Goal: Obtain resource: Obtain resource

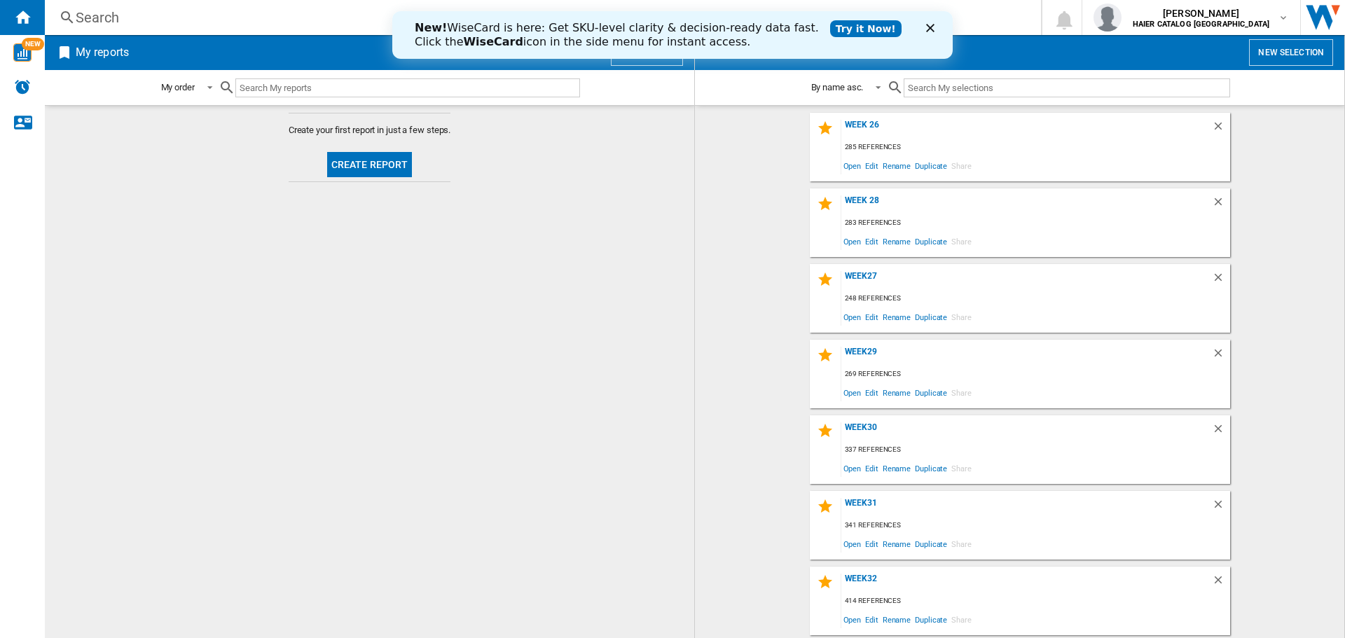
click at [935, 29] on div "Close" at bounding box center [933, 28] width 14 height 8
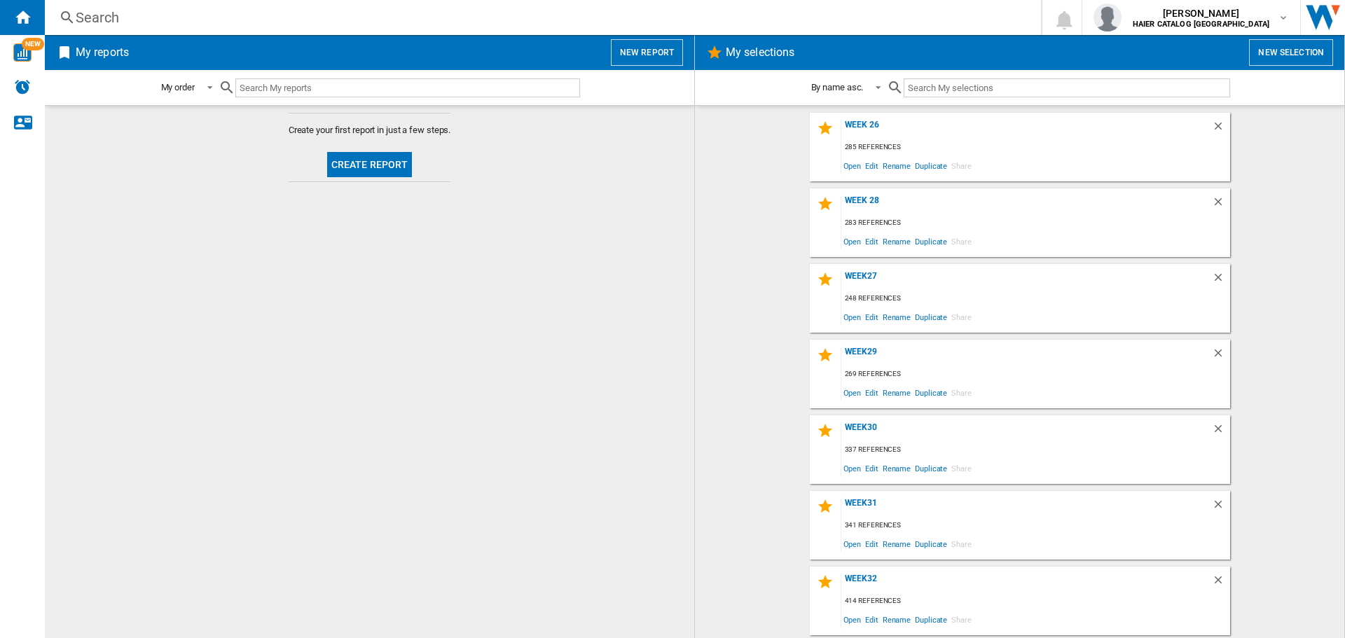
click at [1270, 46] on button "New selection" at bounding box center [1291, 52] width 84 height 27
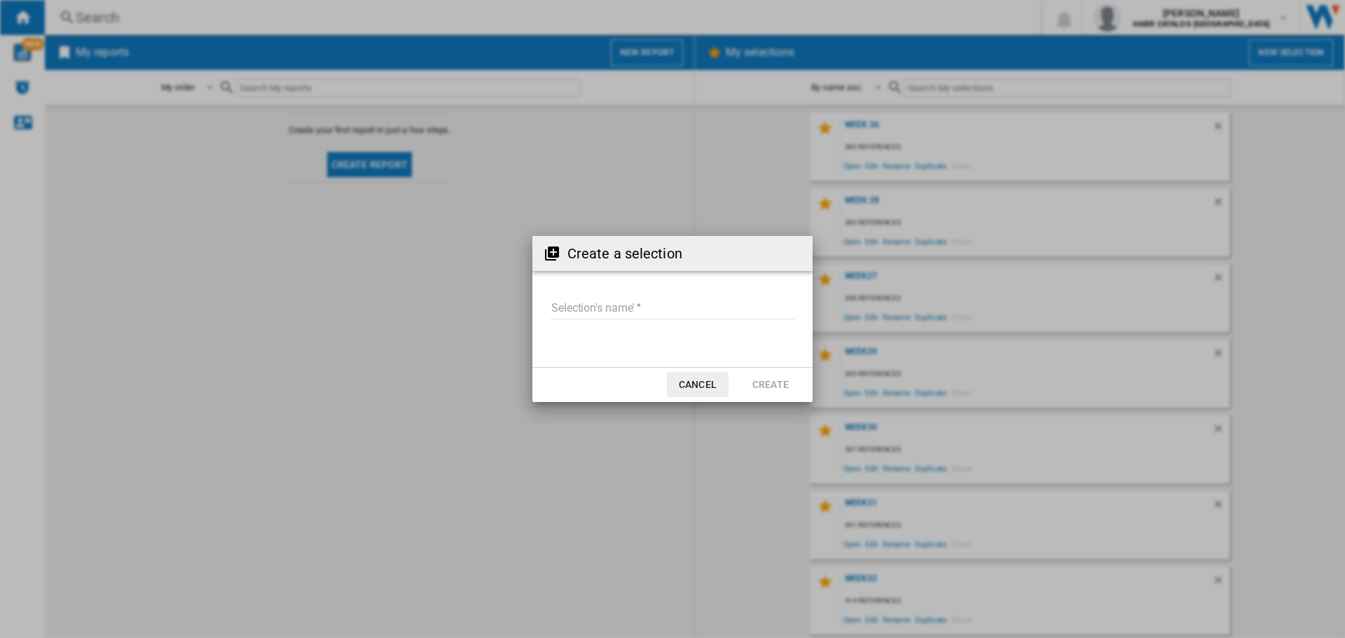
click at [713, 378] on button "Cancel" at bounding box center [698, 384] width 62 height 25
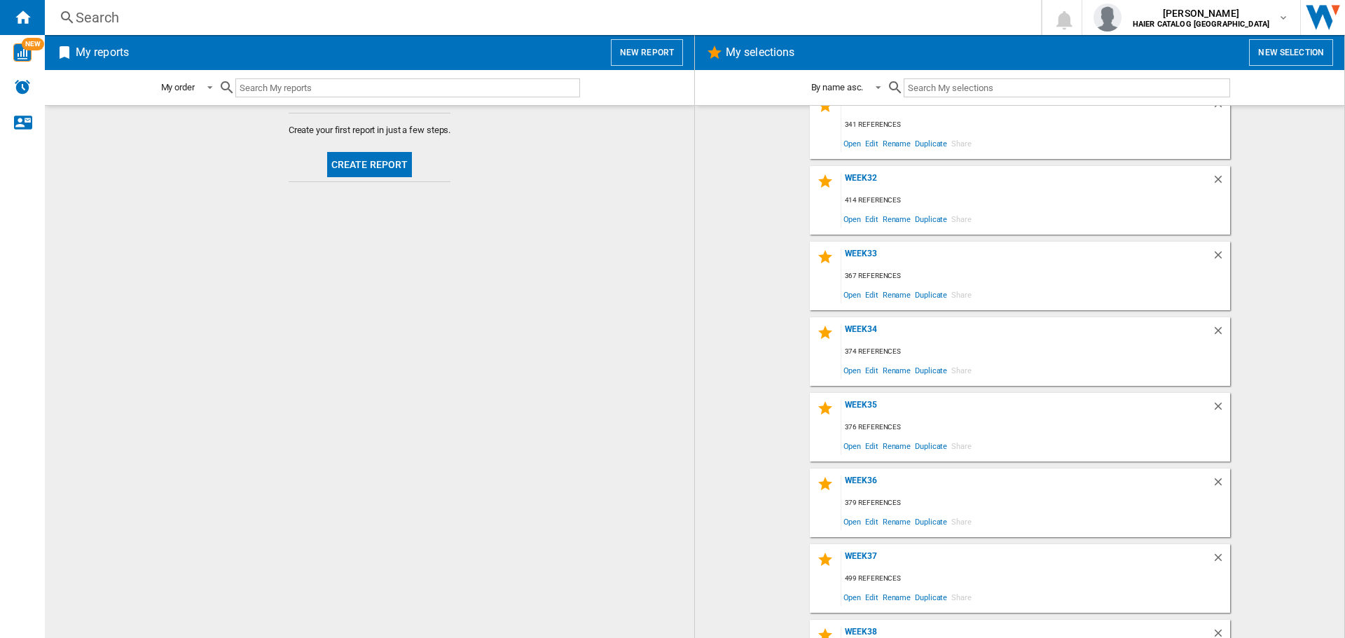
scroll to position [451, 0]
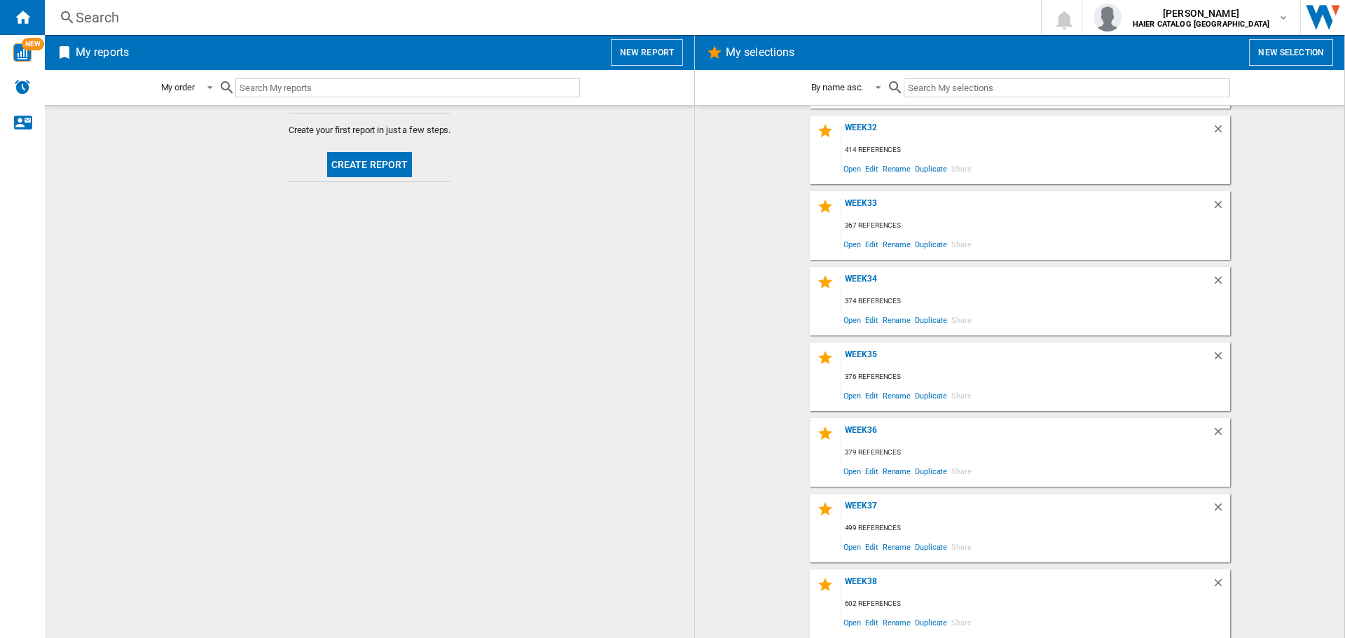
click at [1277, 56] on button "New selection" at bounding box center [1291, 52] width 84 height 27
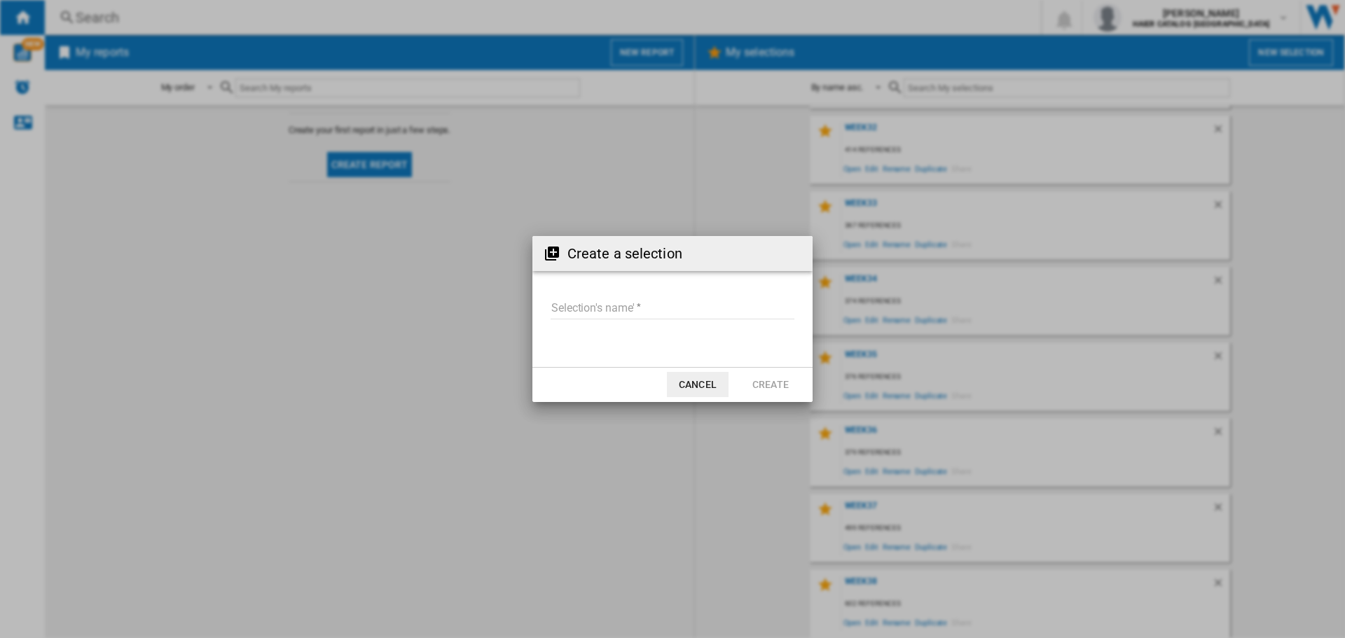
click at [771, 312] on input "Selection's name'" at bounding box center [673, 308] width 244 height 21
type input "******"
click at [775, 387] on button "Create" at bounding box center [771, 384] width 62 height 25
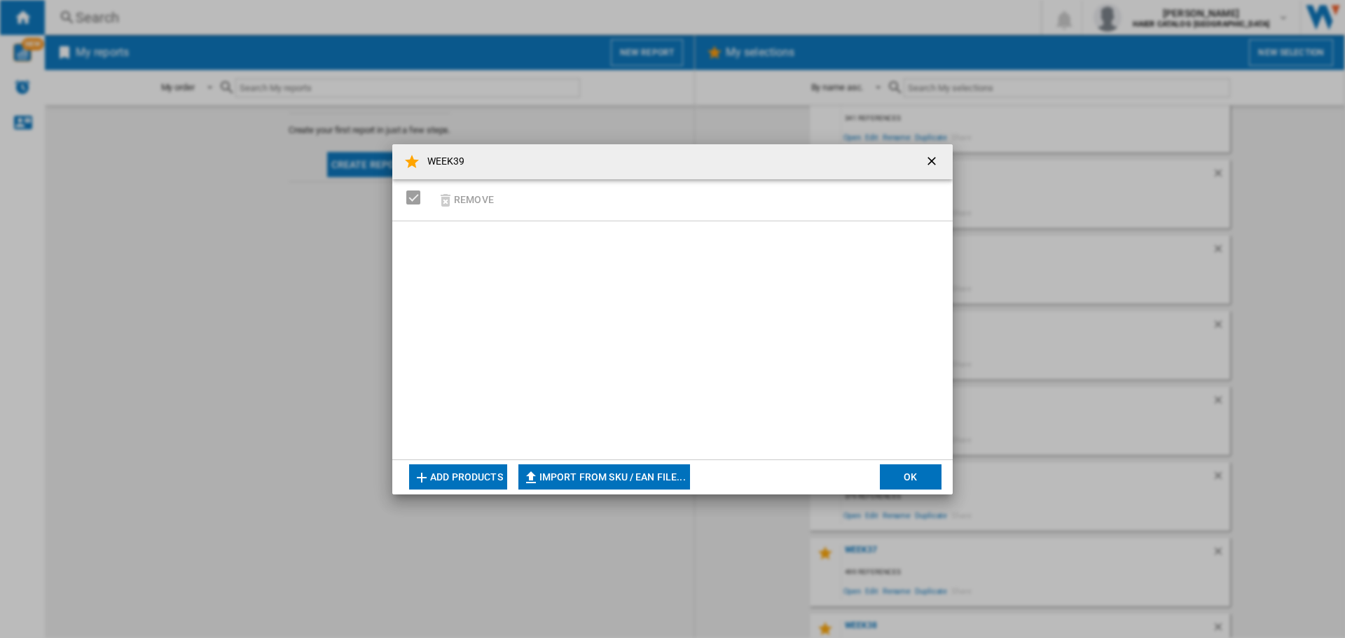
scroll to position [527, 0]
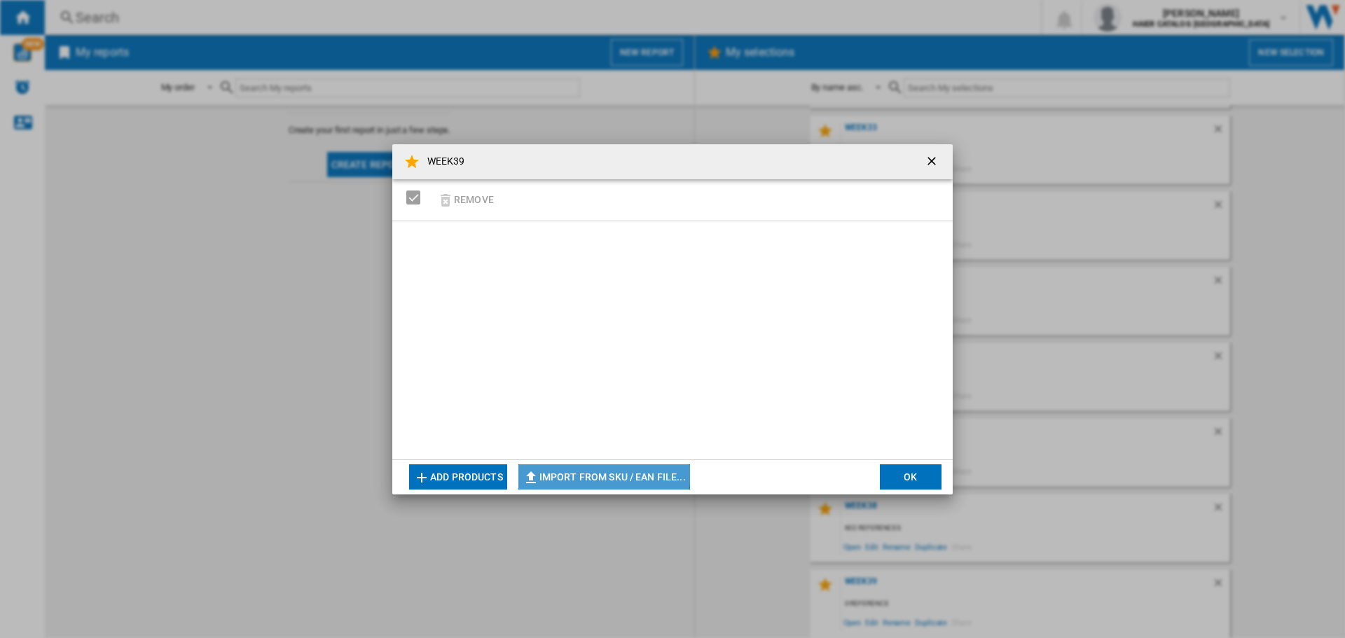
click at [577, 471] on button "Import from SKU / EAN file..." at bounding box center [604, 476] width 172 height 25
type input "**********"
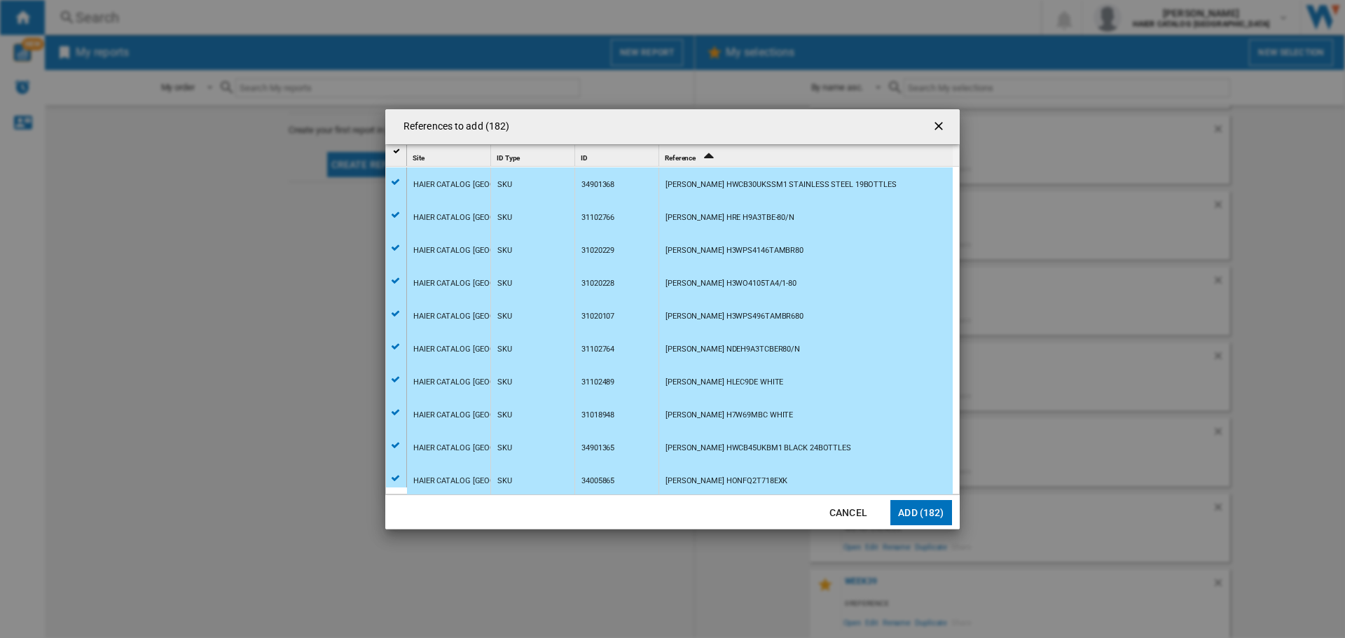
click at [928, 506] on button "Add (182)" at bounding box center [921, 512] width 62 height 25
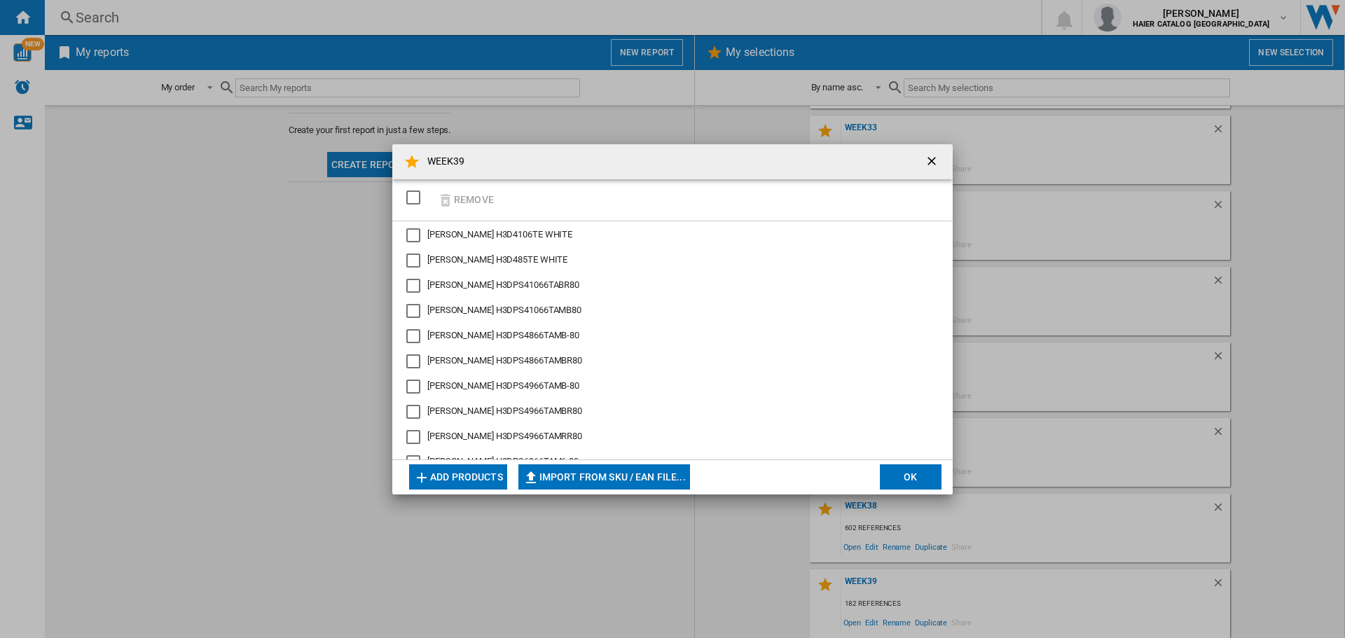
click at [921, 474] on button "OK" at bounding box center [911, 476] width 62 height 25
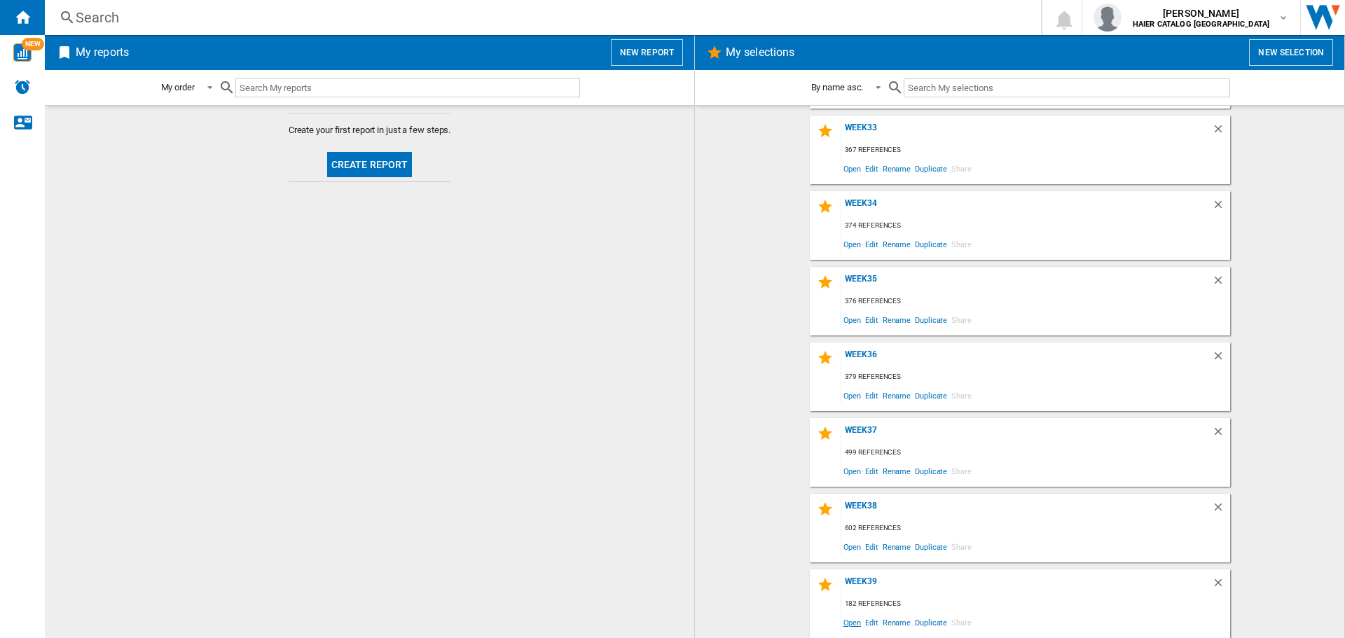
click at [851, 625] on span "Open" at bounding box center [852, 622] width 22 height 19
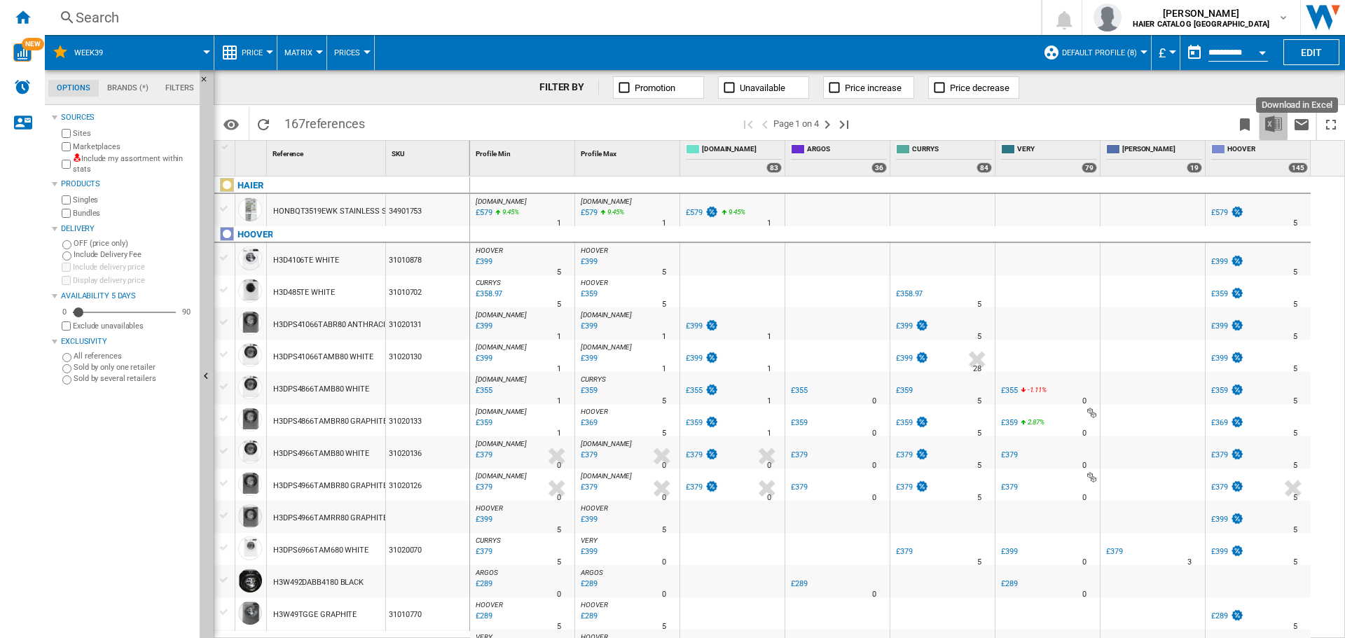
click at [1263, 125] on button "Download in Excel" at bounding box center [1274, 123] width 28 height 33
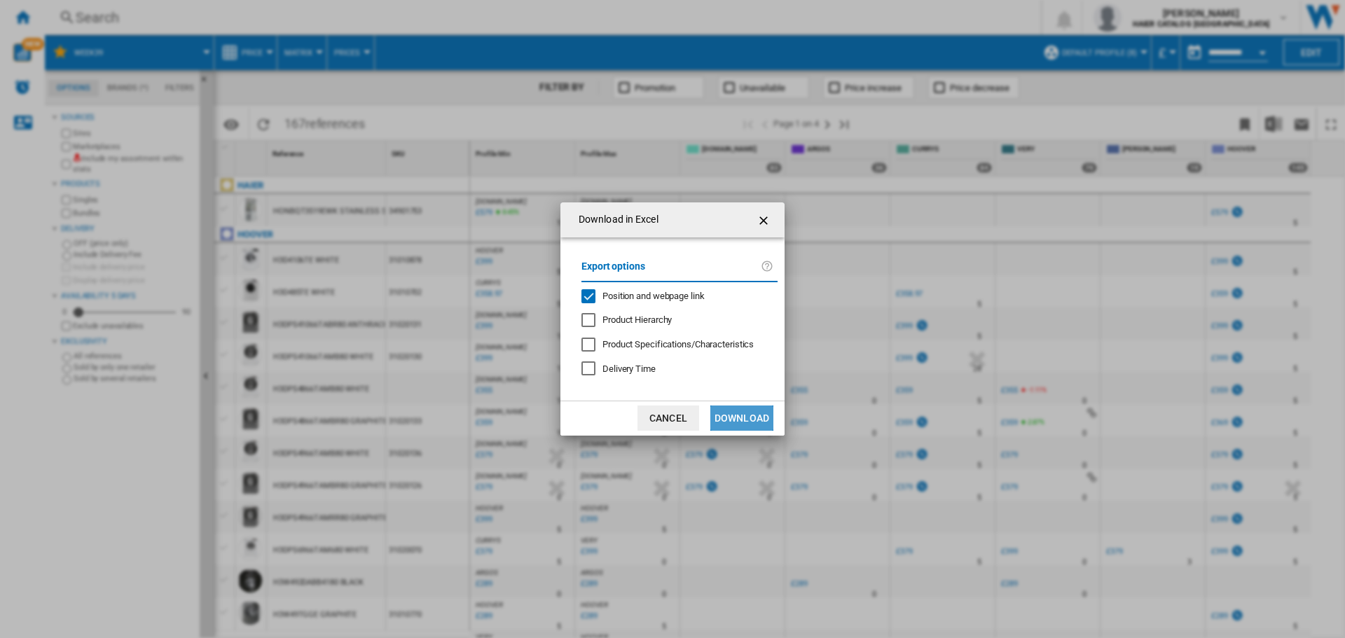
click at [746, 412] on button "Download" at bounding box center [741, 418] width 63 height 25
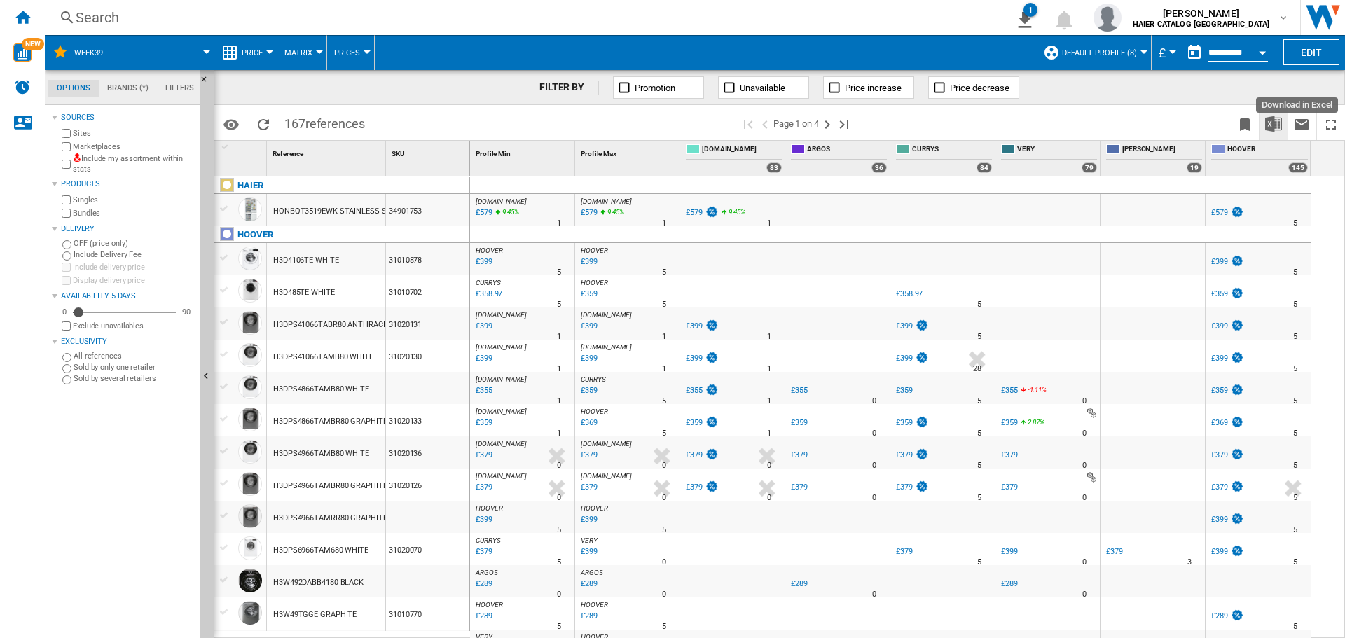
click at [1274, 128] on img "Download in Excel" at bounding box center [1273, 124] width 17 height 17
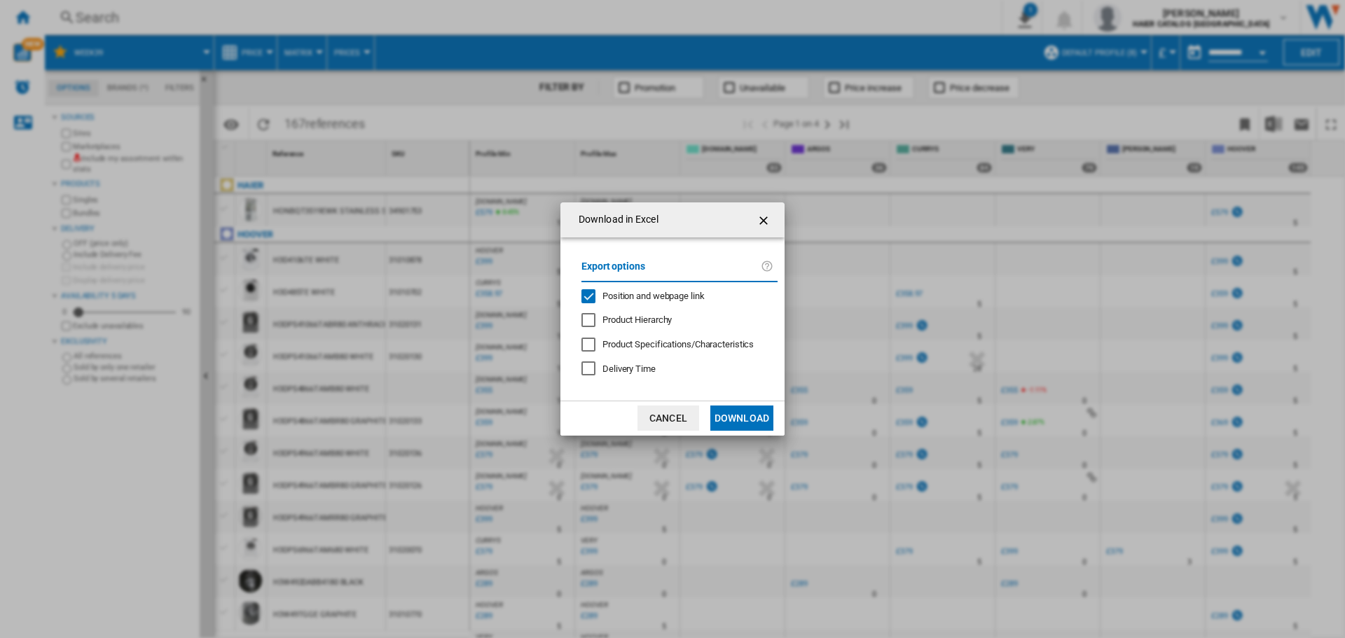
click at [747, 413] on button "Download" at bounding box center [741, 418] width 63 height 25
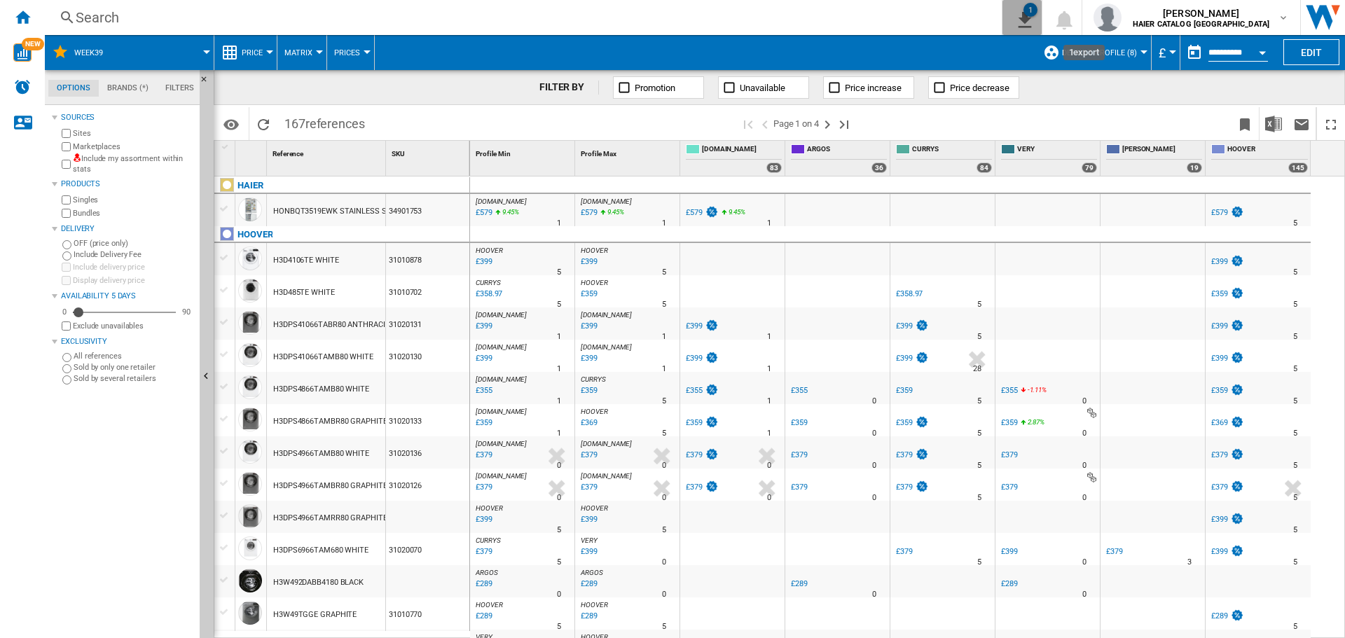
click at [1031, 13] on ng-md-icon "1\a export" at bounding box center [1022, 18] width 17 height 18
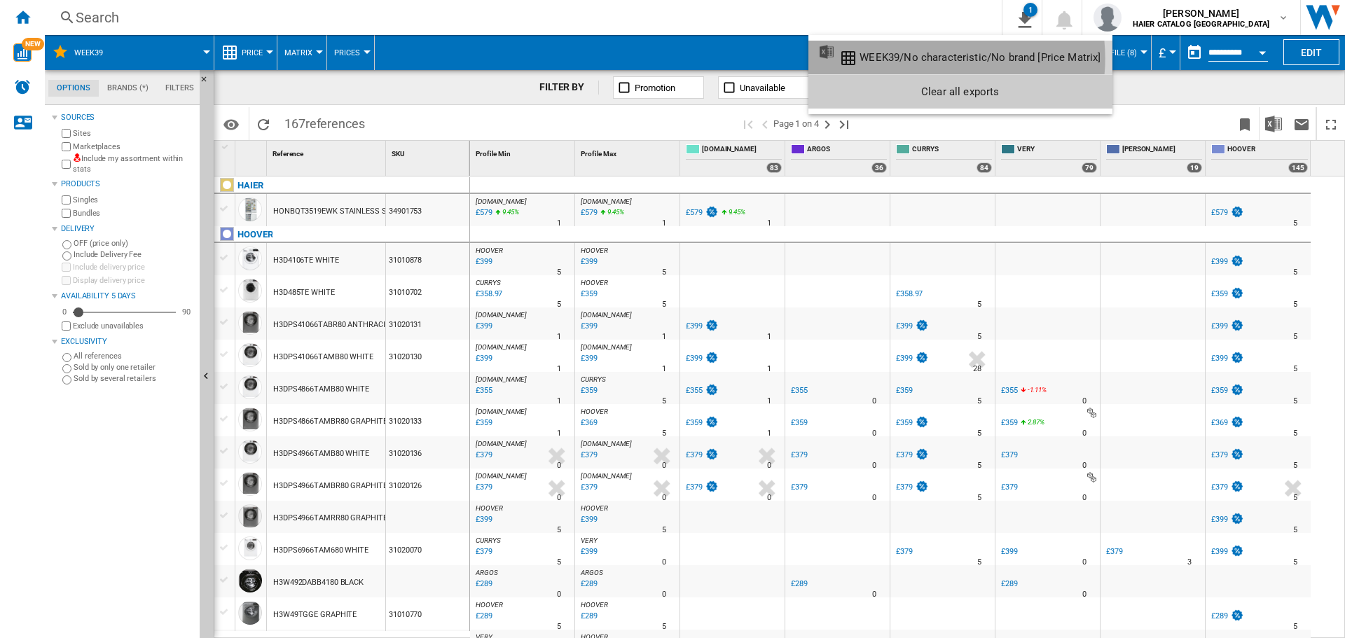
click at [932, 58] on div "WEEK39/No characteristic/No brand [Price Matrix]" at bounding box center [980, 57] width 241 height 13
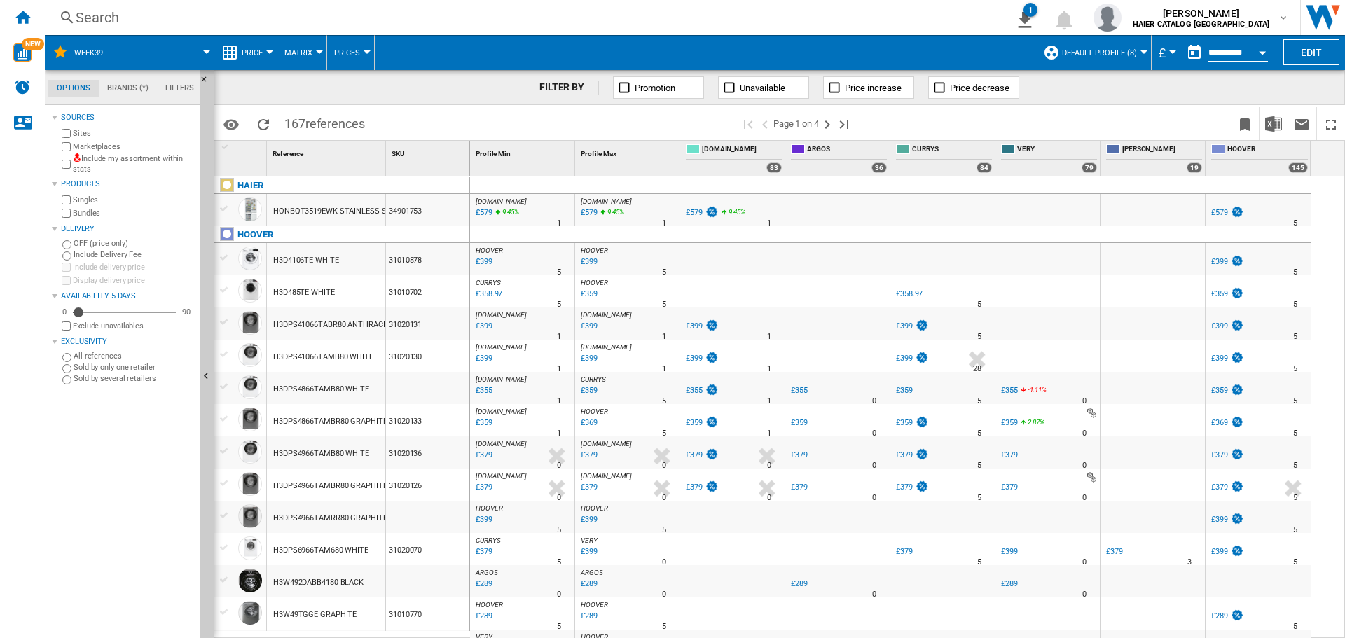
click at [1326, 15] on img "Open Wiser website" at bounding box center [1323, 17] width 44 height 35
click at [15, 21] on ng-md-icon "Home" at bounding box center [22, 16] width 17 height 17
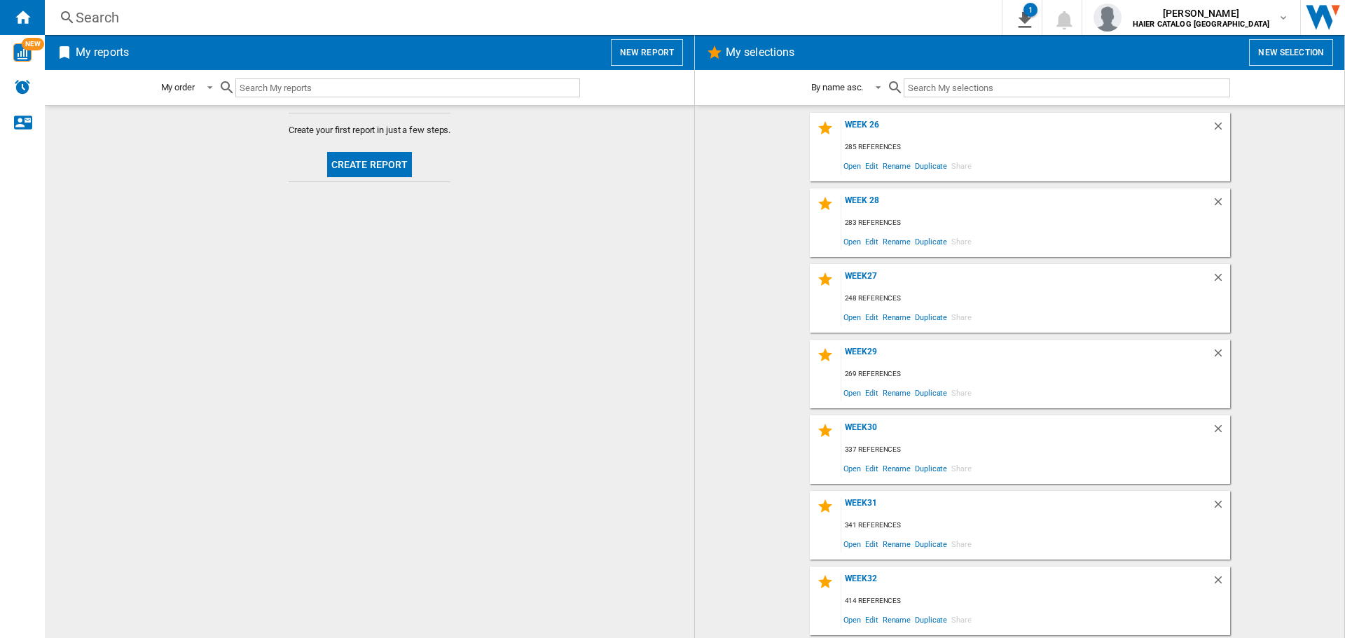
click at [1268, 65] on button "New selection" at bounding box center [1291, 52] width 84 height 27
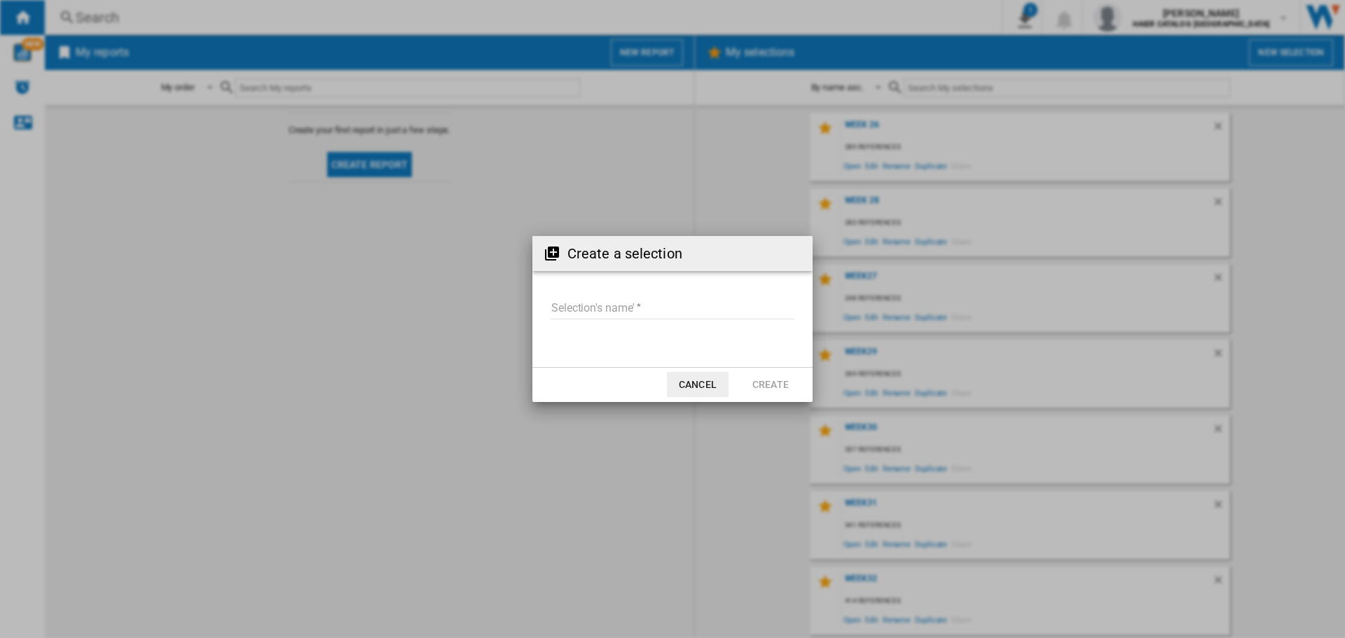
click at [704, 320] on md-input-container "Selection's name'" at bounding box center [672, 317] width 247 height 41
click at [704, 312] on input "Selection's name'" at bounding box center [673, 308] width 244 height 21
click at [701, 380] on button "Cancel" at bounding box center [698, 384] width 62 height 25
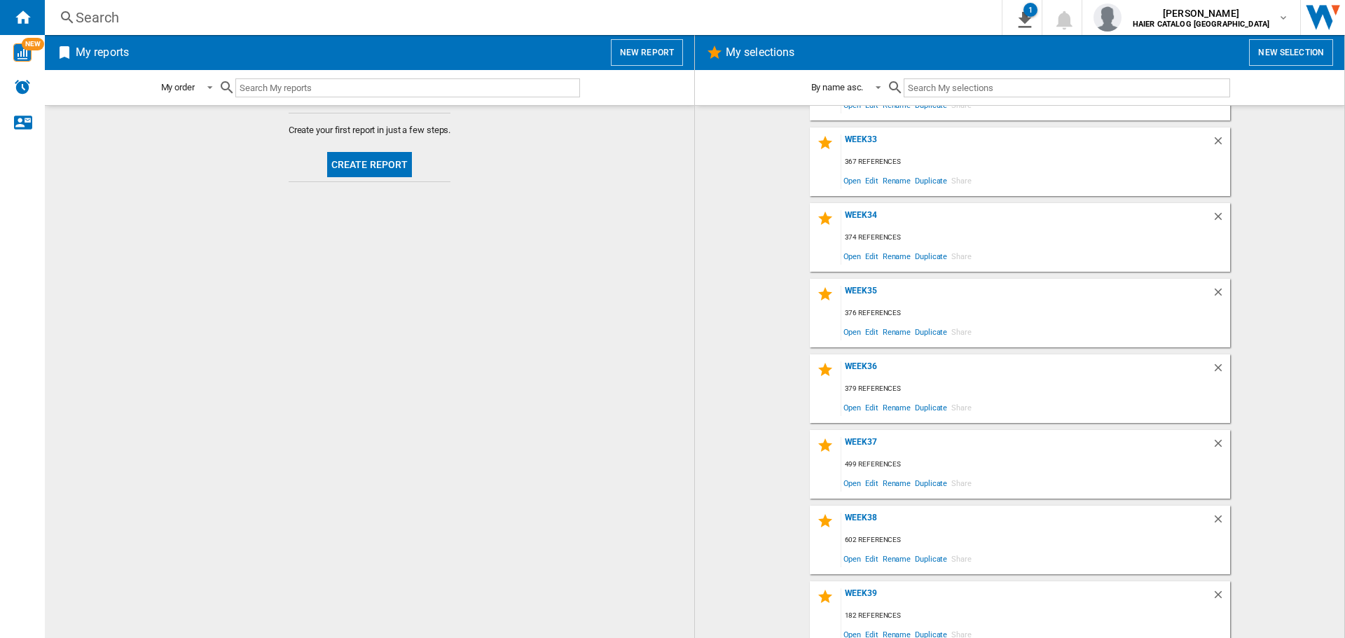
scroll to position [527, 0]
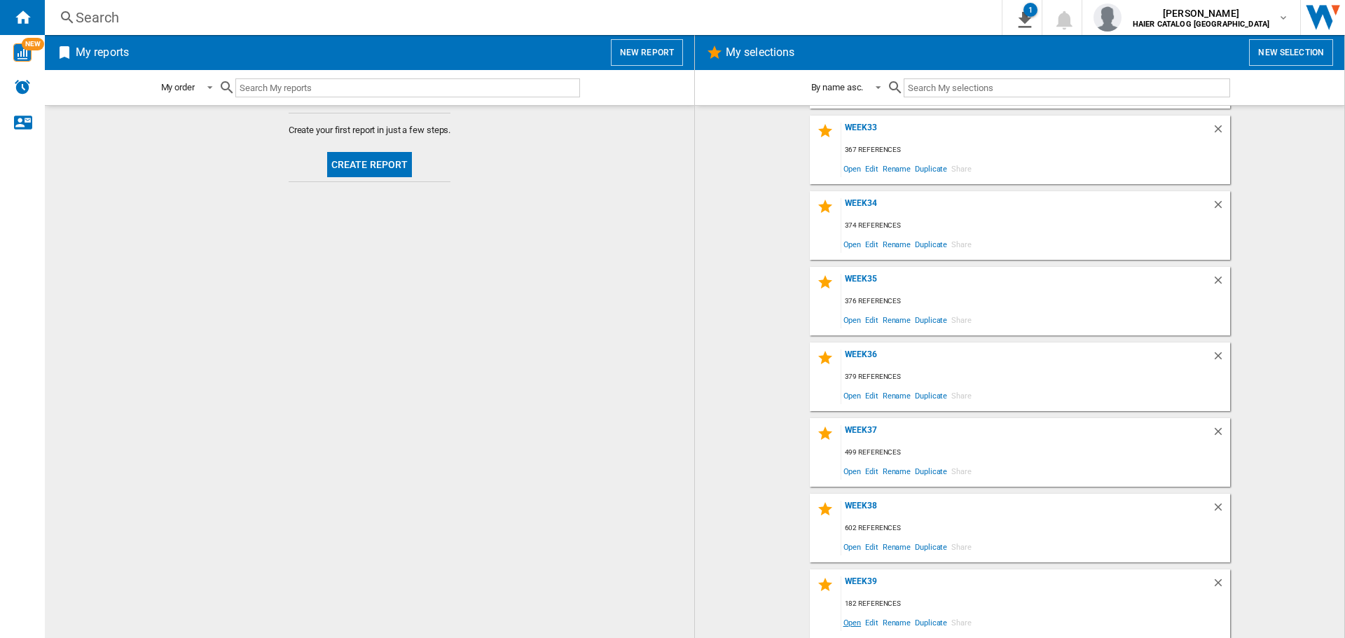
click at [845, 622] on span "Open" at bounding box center [852, 622] width 22 height 19
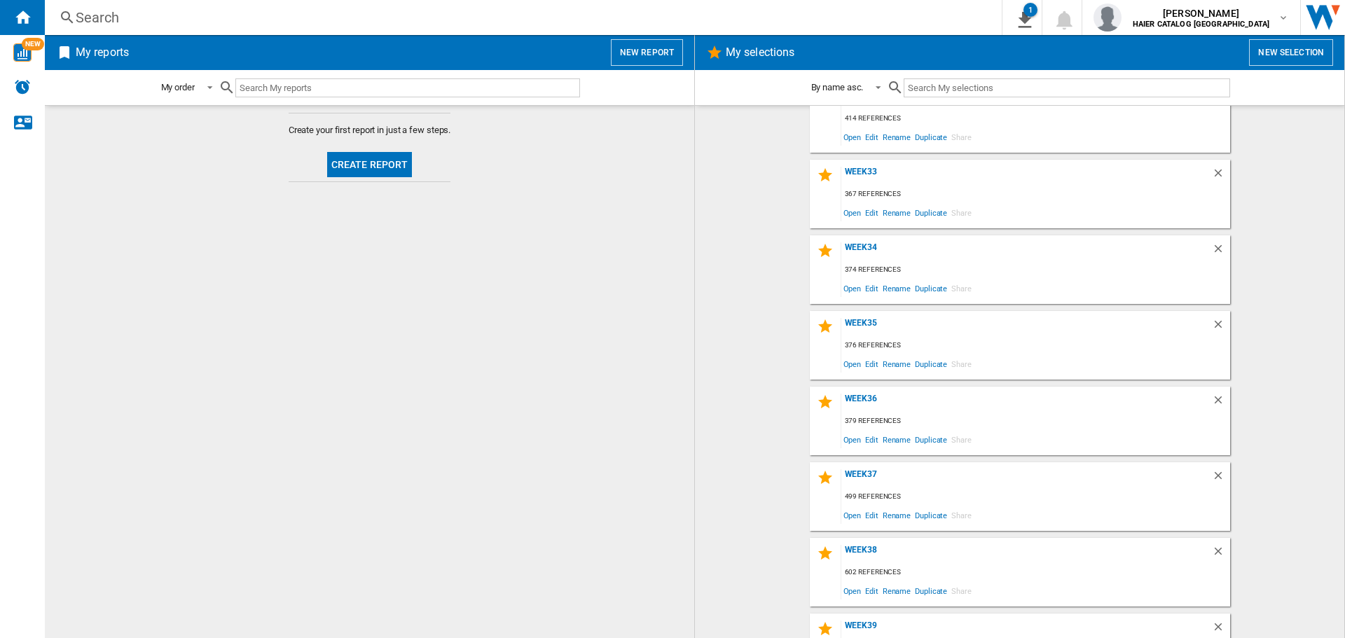
scroll to position [527, 0]
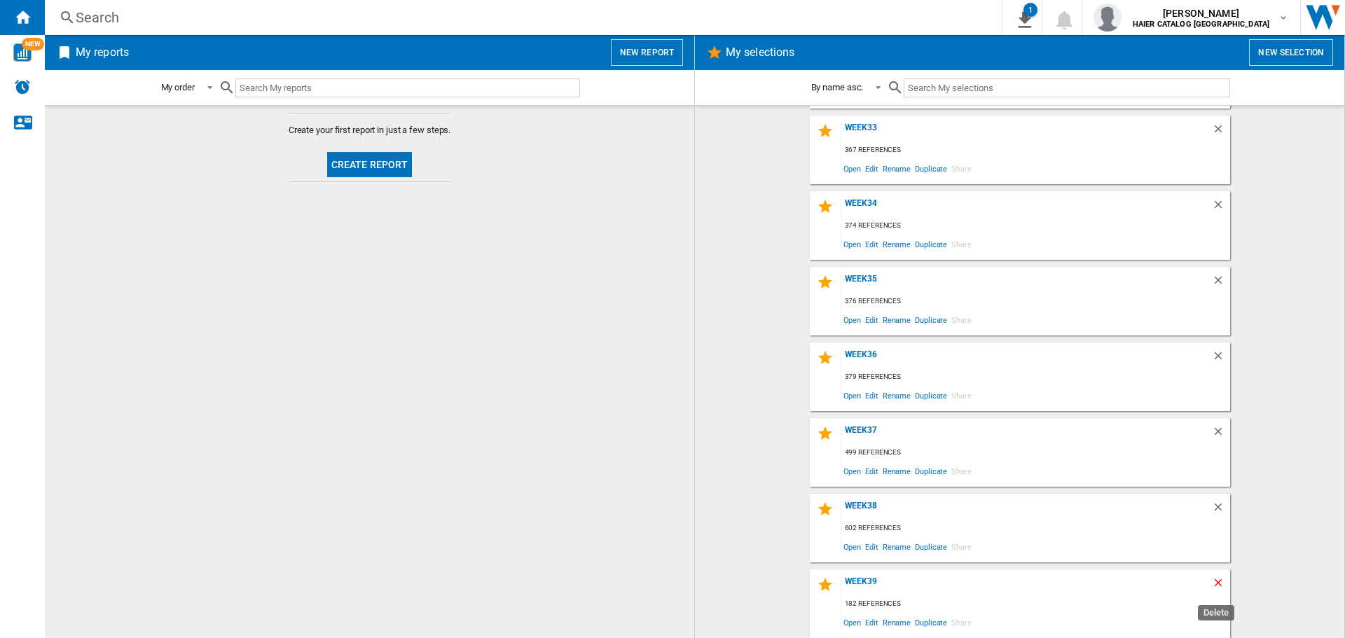
click at [1212, 587] on ng-md-icon "Delete" at bounding box center [1220, 585] width 17 height 17
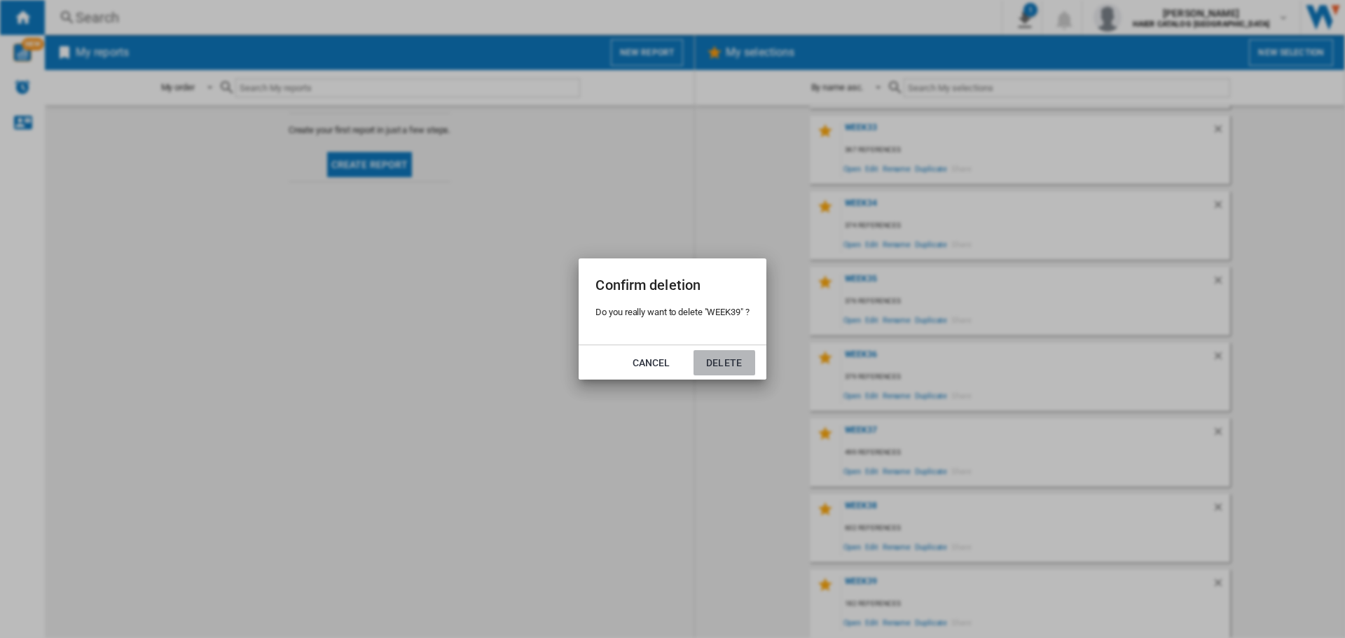
click at [705, 366] on button "Delete" at bounding box center [725, 362] width 62 height 25
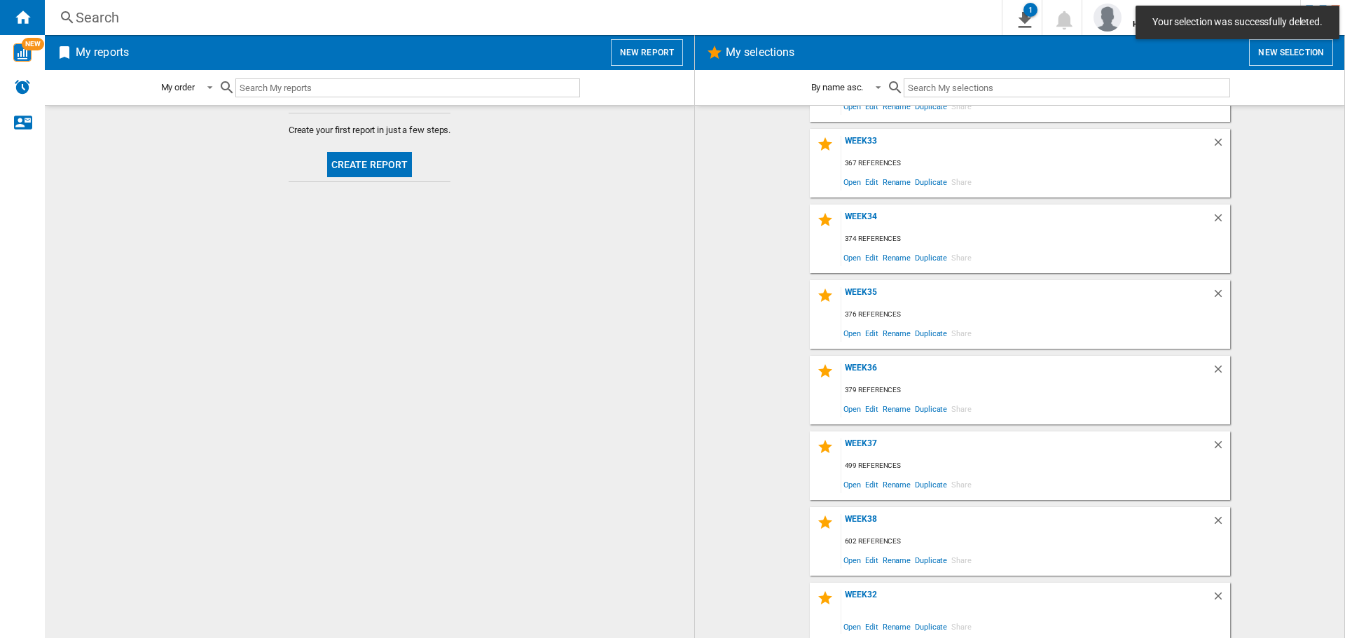
scroll to position [451, 0]
click at [1307, 53] on button "New selection" at bounding box center [1291, 52] width 84 height 27
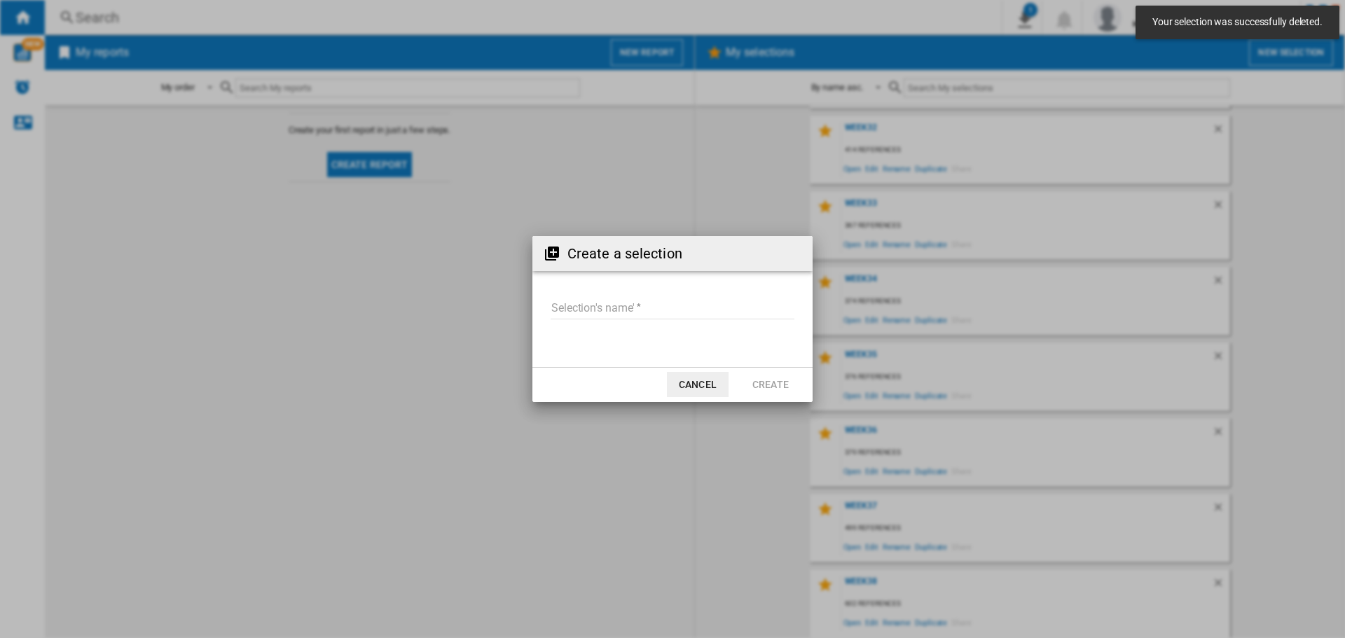
click at [677, 305] on input "Selection's name'" at bounding box center [673, 308] width 244 height 21
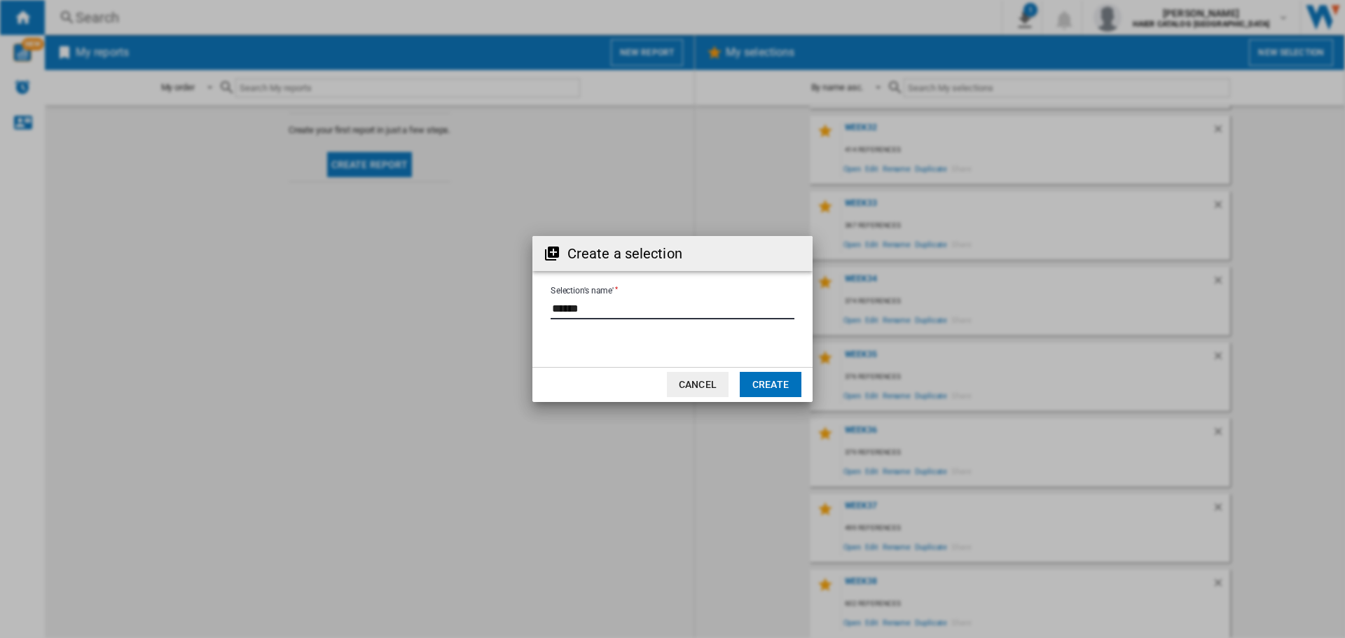
type input "******"
click at [788, 394] on button "Create" at bounding box center [771, 384] width 62 height 25
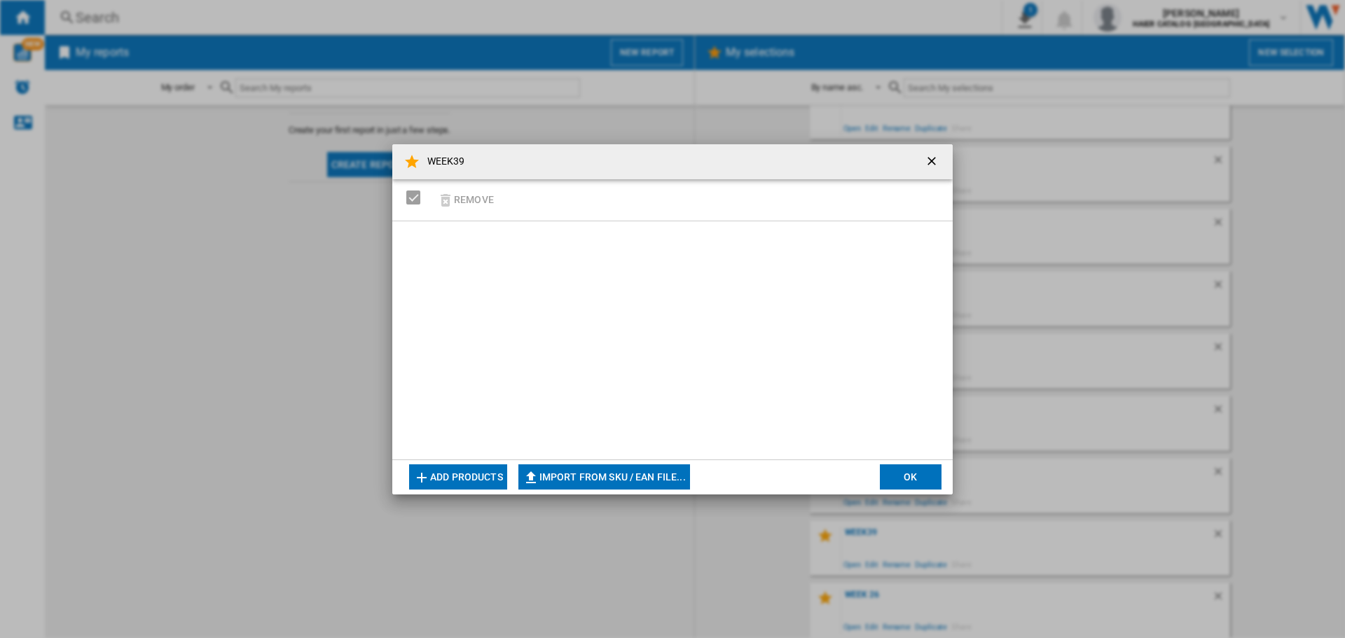
scroll to position [527, 0]
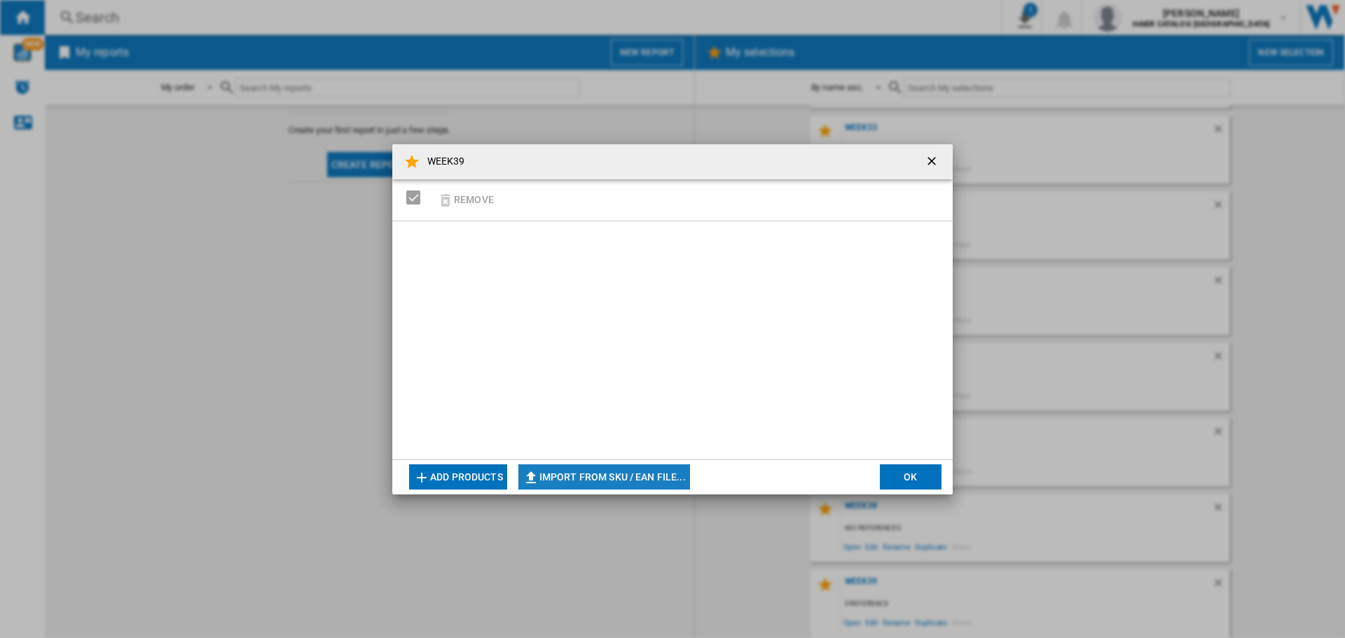
click at [613, 486] on button "Import from SKU / EAN file..." at bounding box center [604, 476] width 172 height 25
type input "**********"
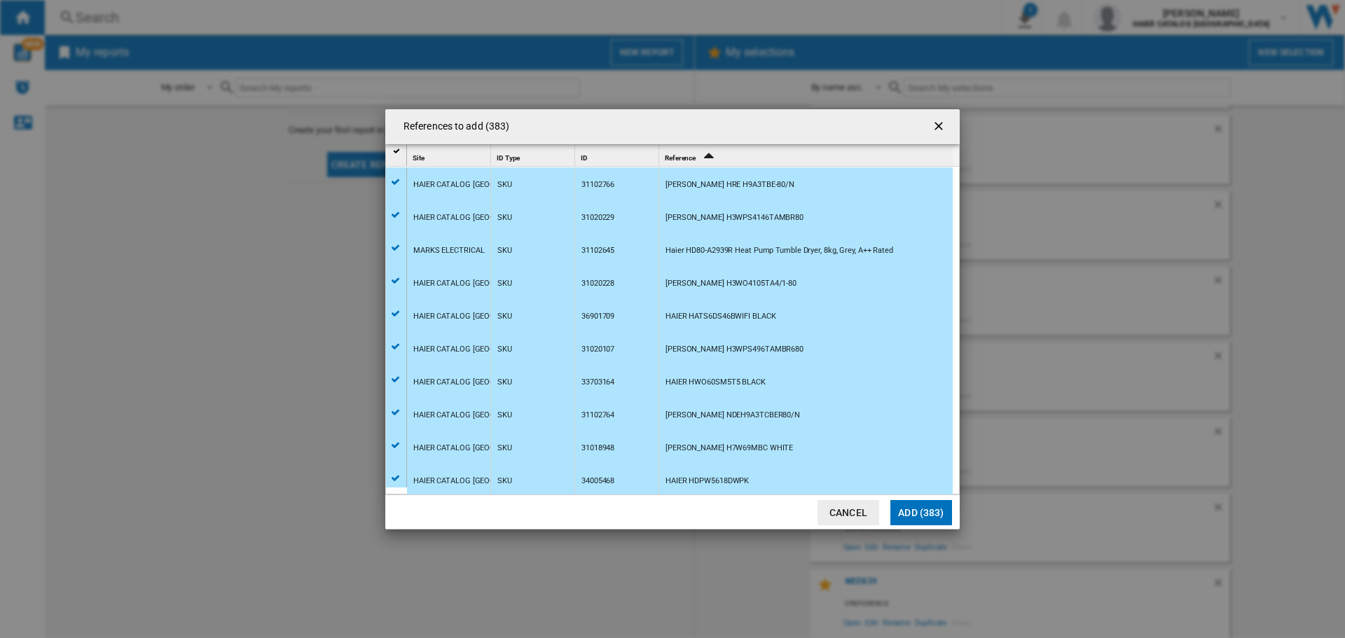
click at [907, 517] on button "Add (383)" at bounding box center [921, 512] width 62 height 25
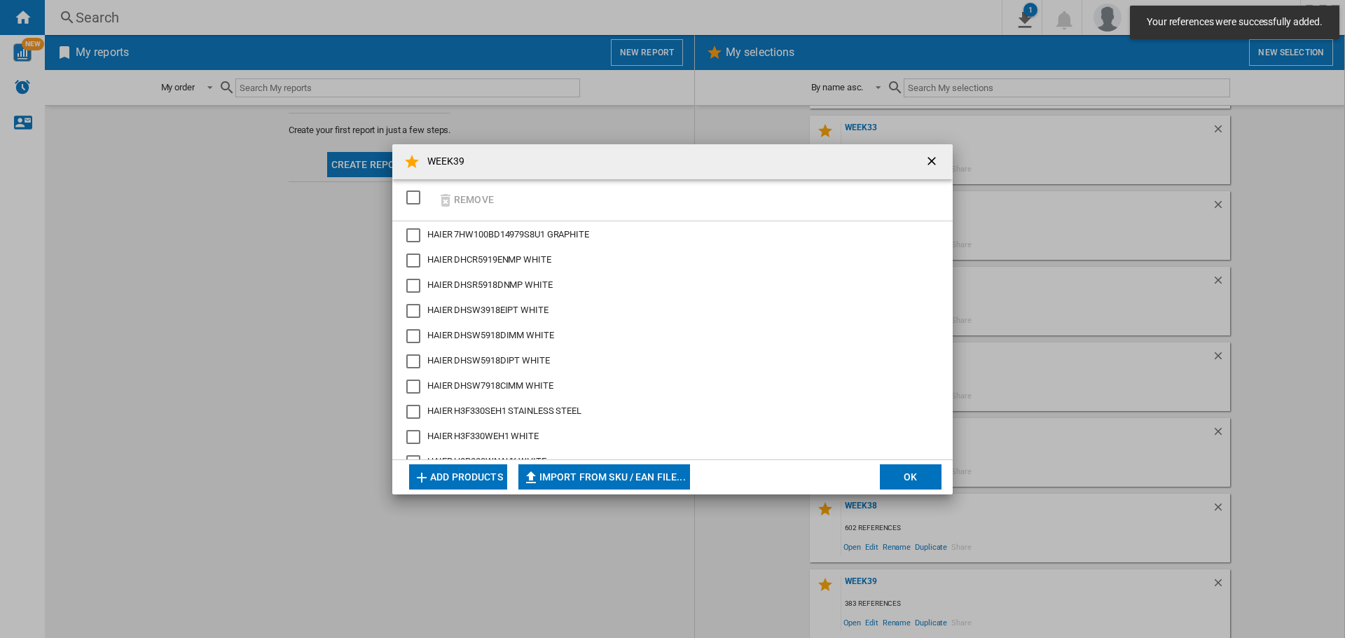
click at [919, 484] on button "OK" at bounding box center [911, 476] width 62 height 25
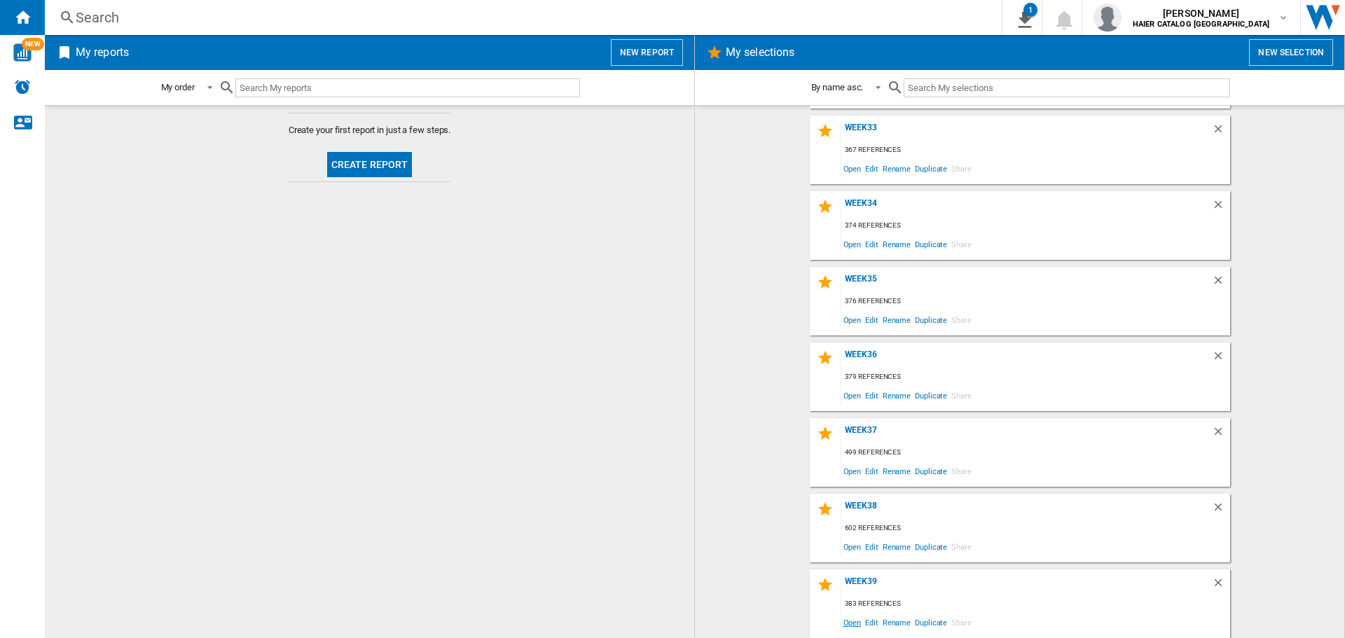
click at [848, 622] on span "Open" at bounding box center [852, 622] width 22 height 19
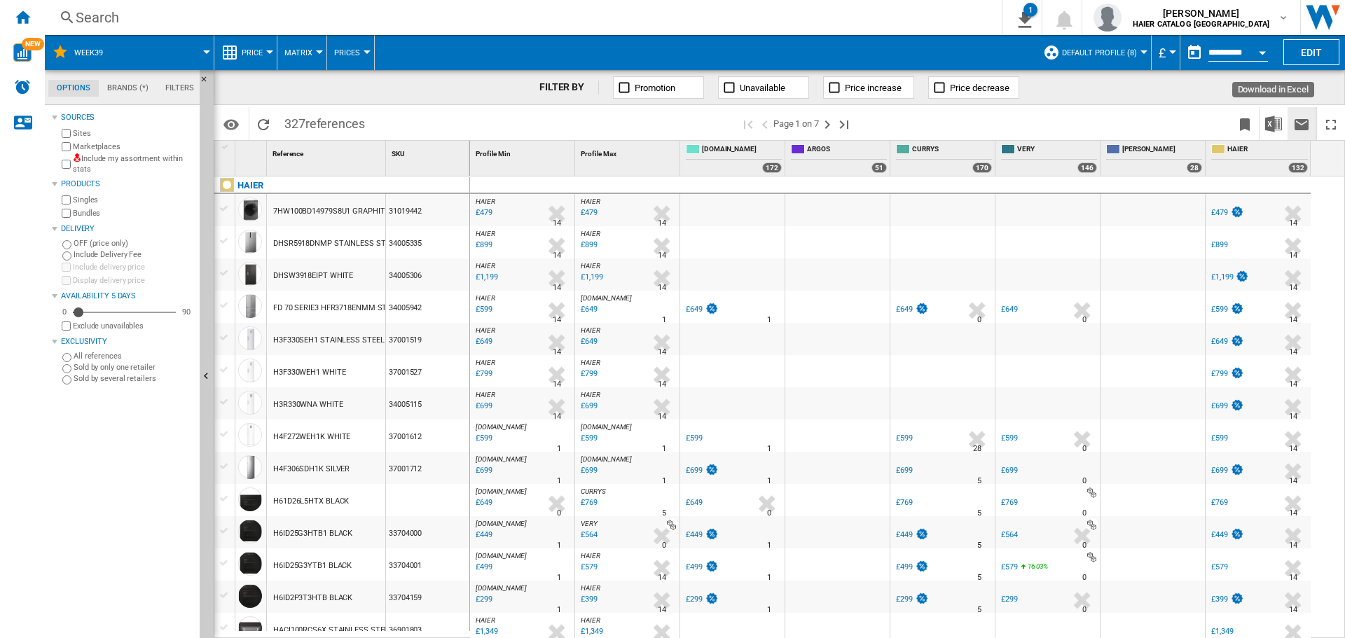
click at [1288, 120] on button "Send this report by email" at bounding box center [1302, 123] width 28 height 33
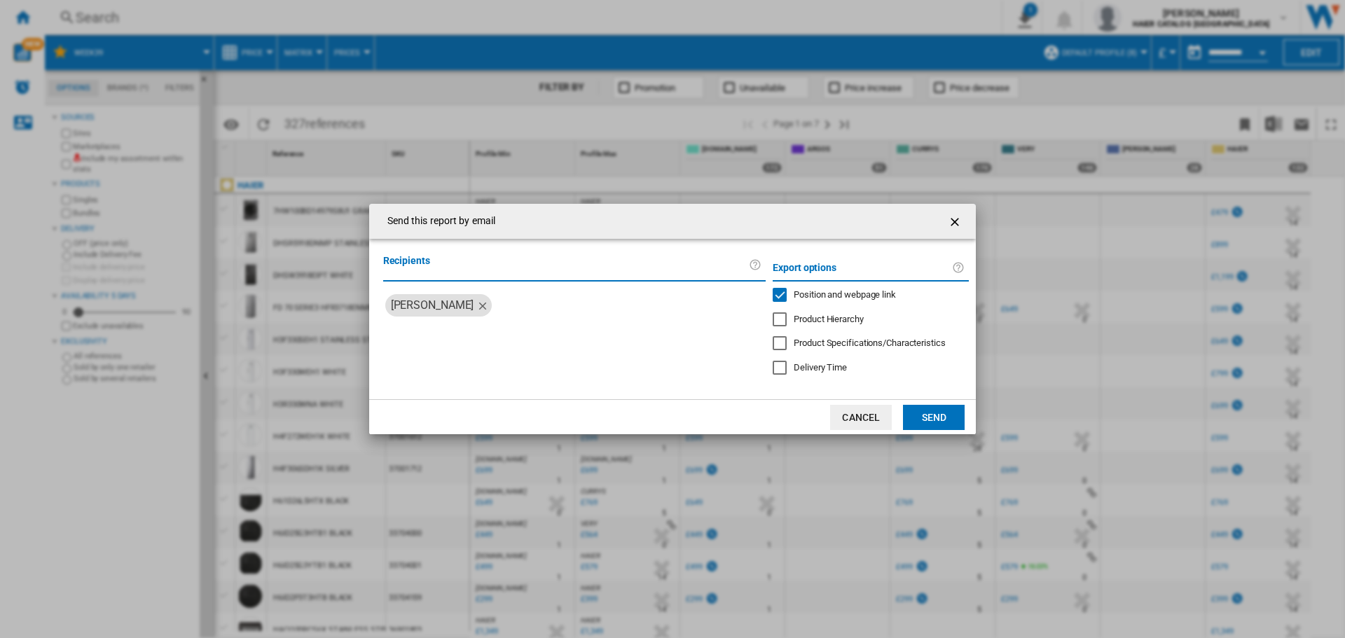
click at [945, 227] on button "button" at bounding box center [956, 221] width 28 height 28
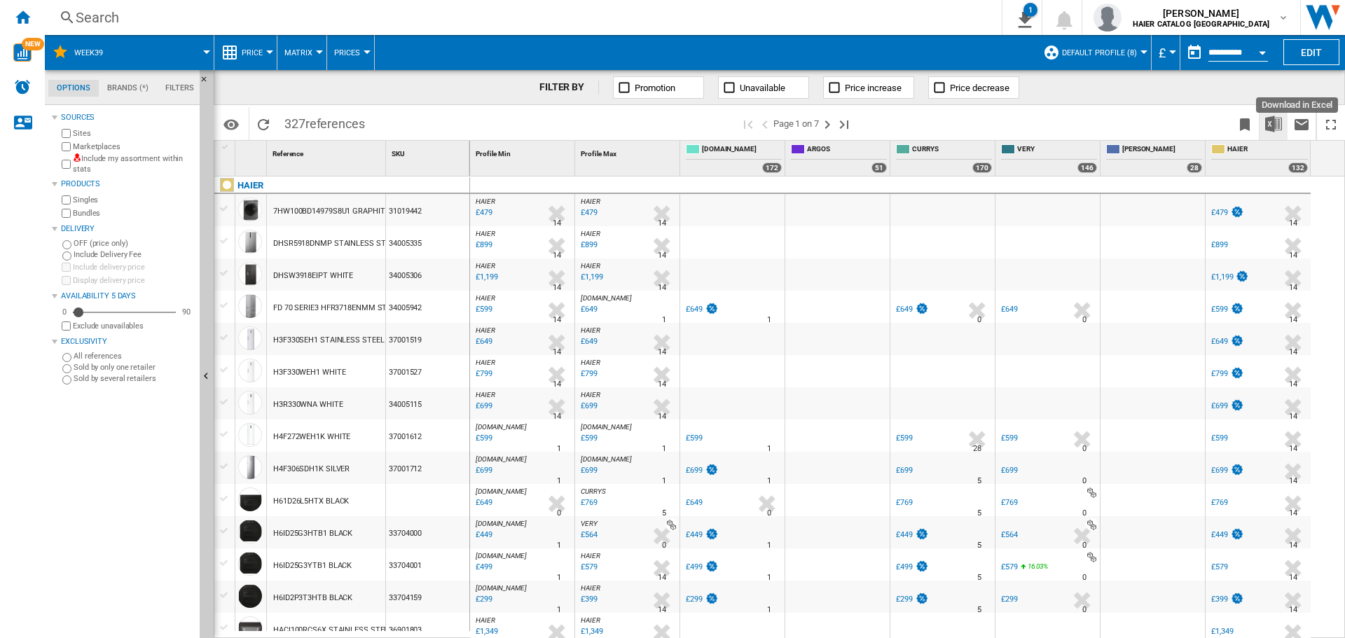
click at [1265, 130] on button "Download in Excel" at bounding box center [1274, 123] width 28 height 33
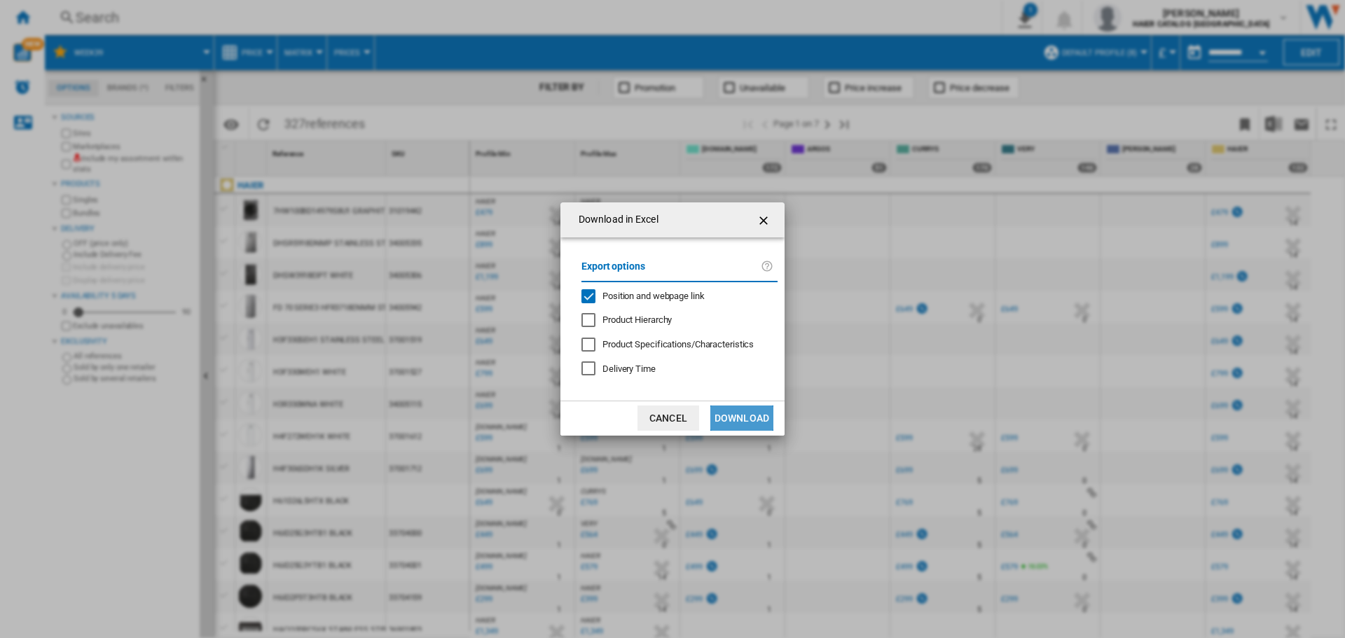
click at [730, 419] on button "Download" at bounding box center [741, 418] width 63 height 25
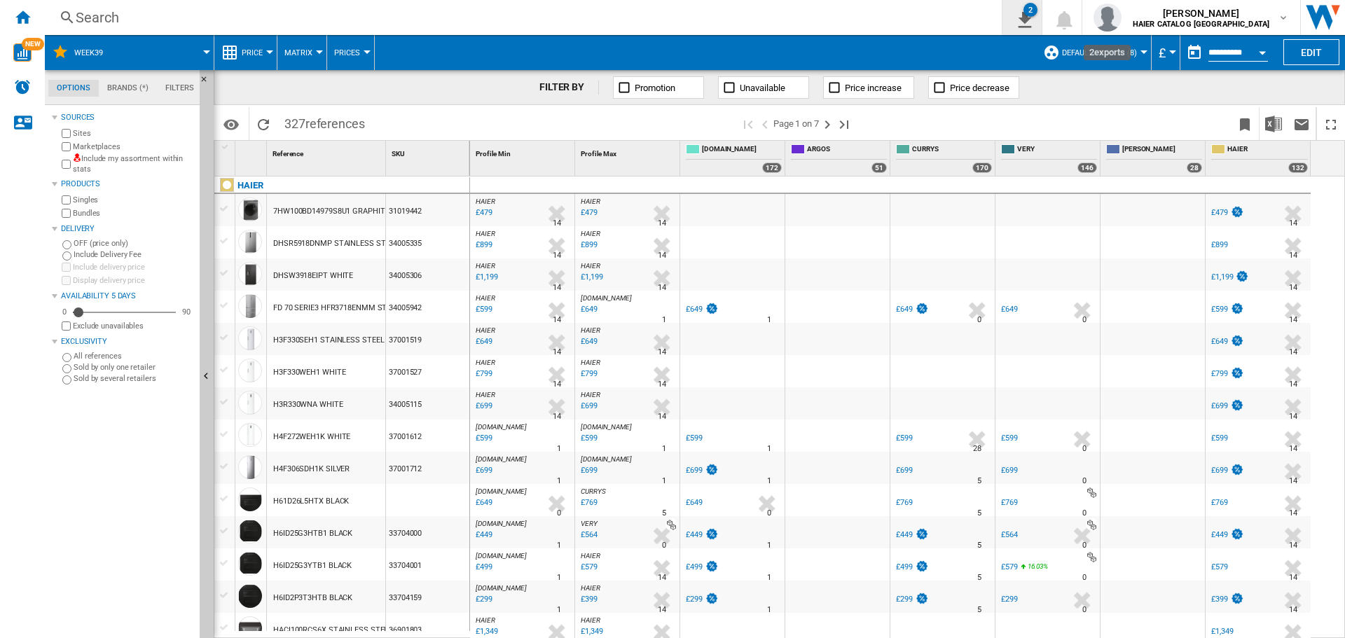
click at [1038, 16] on div "2" at bounding box center [1031, 10] width 14 height 14
